Goal: Go to known website: Access a specific website the user already knows

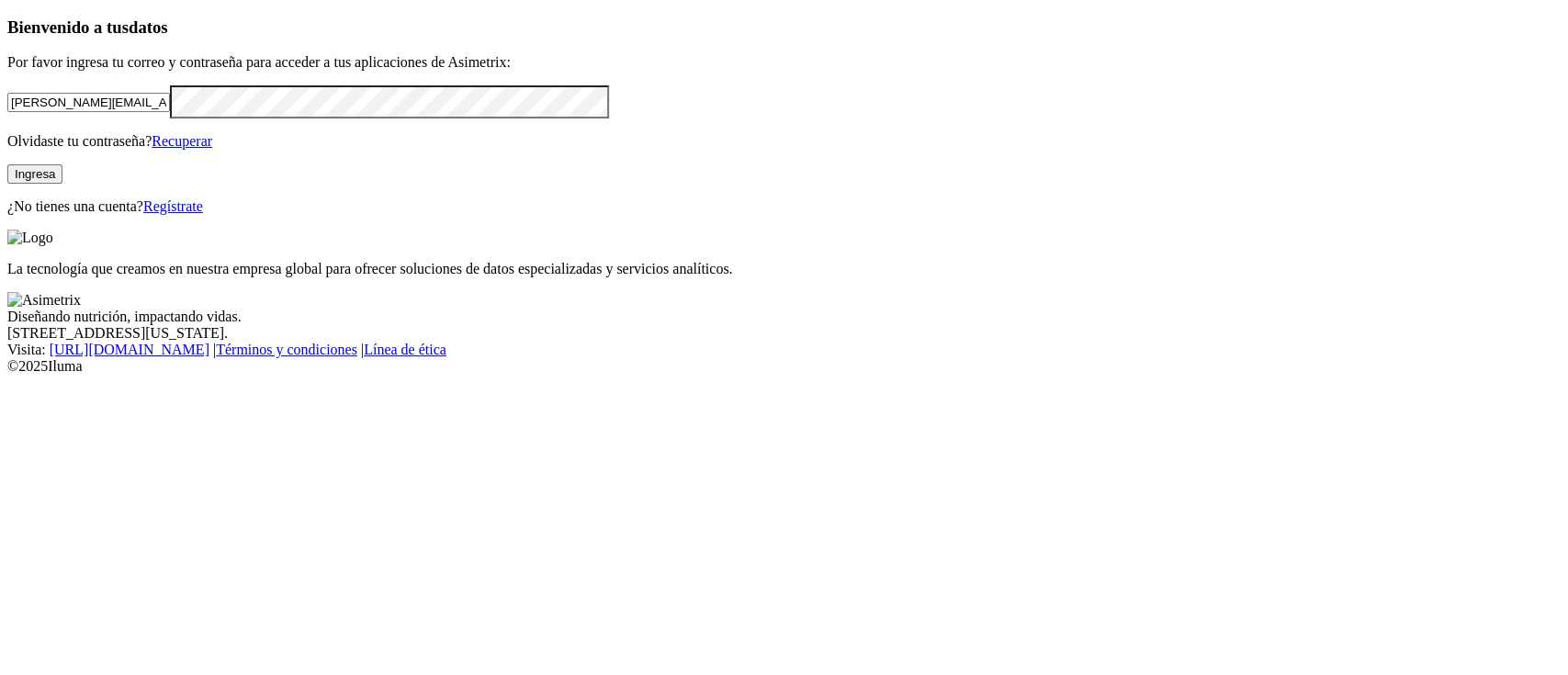
click at [170, 112] on input "[PERSON_NAME][EMAIL_ADDRESS][PERSON_NAME][DOMAIN_NAME]" at bounding box center [89, 102] width 162 height 19
type input "[PERSON_NAME][EMAIL_ADDRESS][PERSON_NAME][DOMAIN_NAME]"
click at [62, 184] on button "Ingresa" at bounding box center [35, 174] width 55 height 19
